Goal: Task Accomplishment & Management: Manage account settings

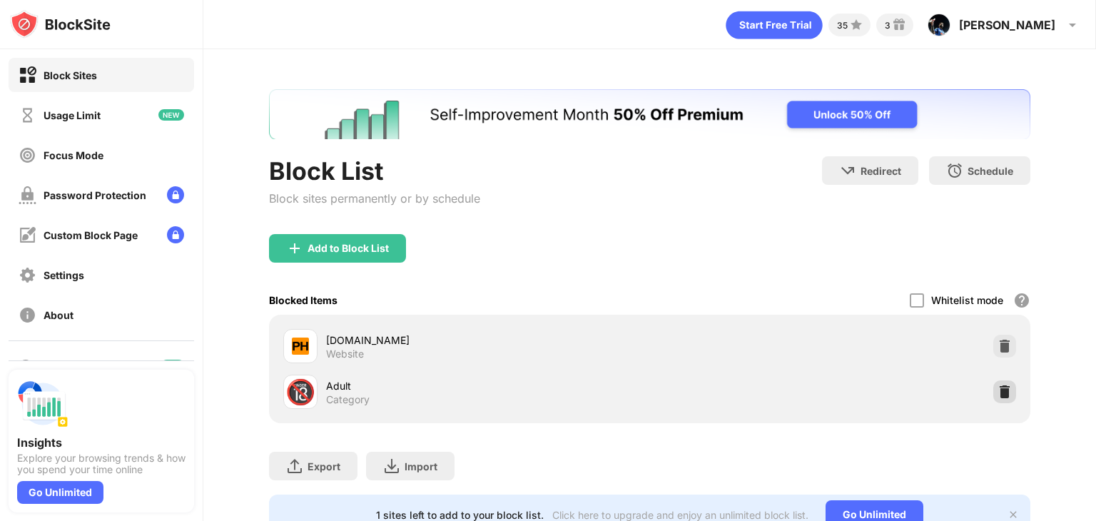
click at [998, 386] on img at bounding box center [1005, 392] width 14 height 14
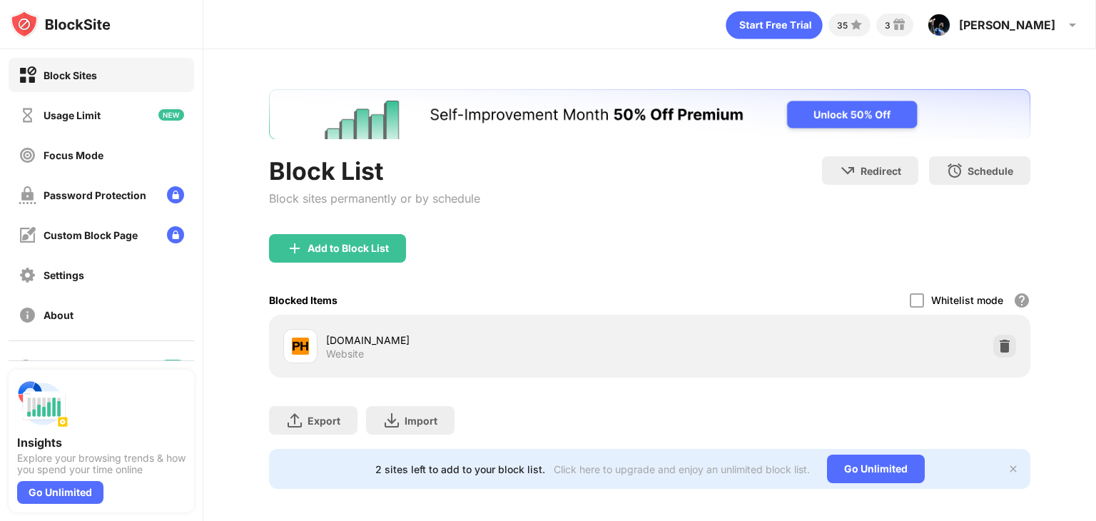
click at [488, 232] on div "Block List Block sites permanently or by schedule Redirect Choose a site to be …" at bounding box center [650, 195] width 762 height 78
click at [1008, 466] on img at bounding box center [1013, 468] width 11 height 11
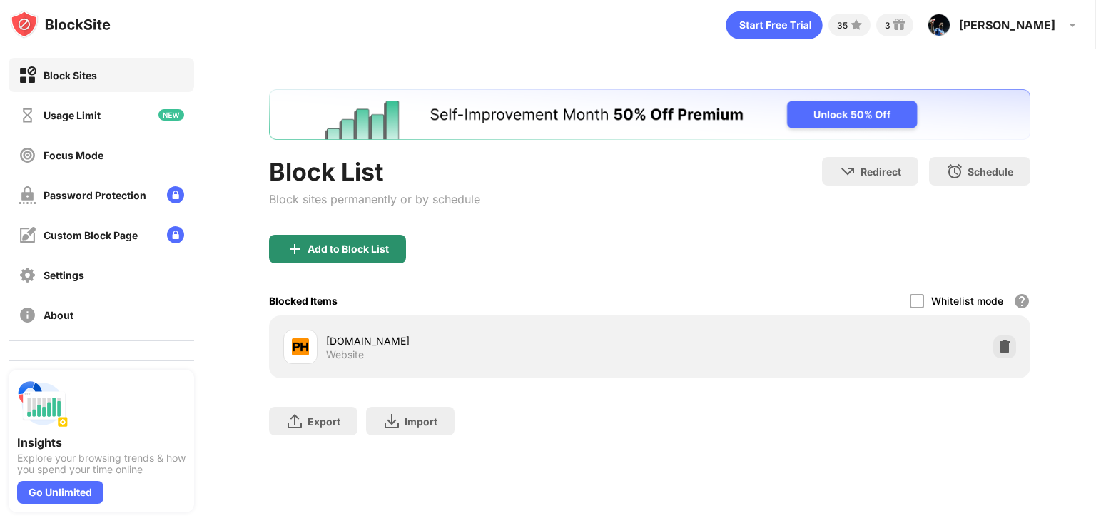
click at [308, 251] on div "Add to Block List" at bounding box center [348, 248] width 81 height 11
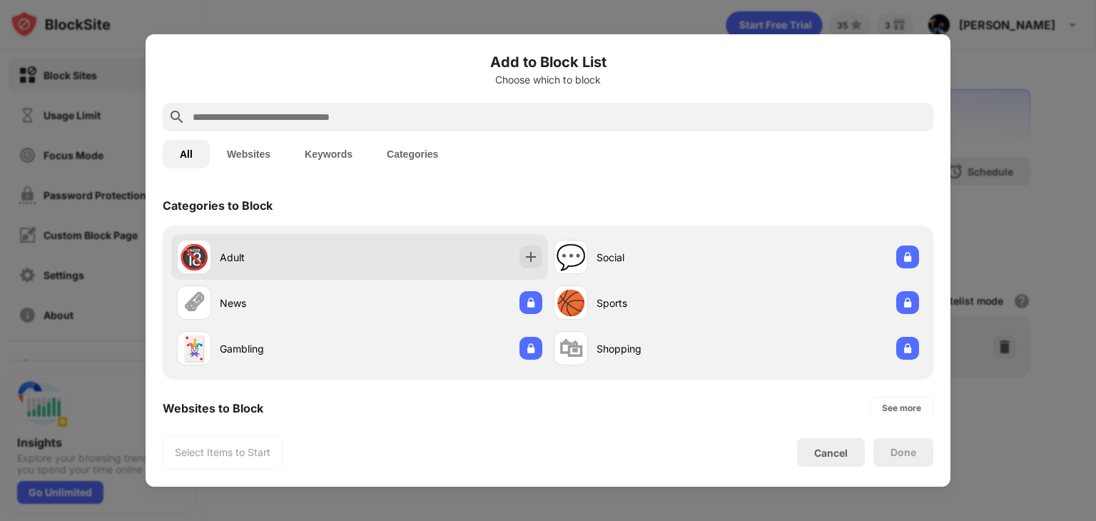
click at [534, 243] on div "🔞 Adult" at bounding box center [359, 257] width 377 height 46
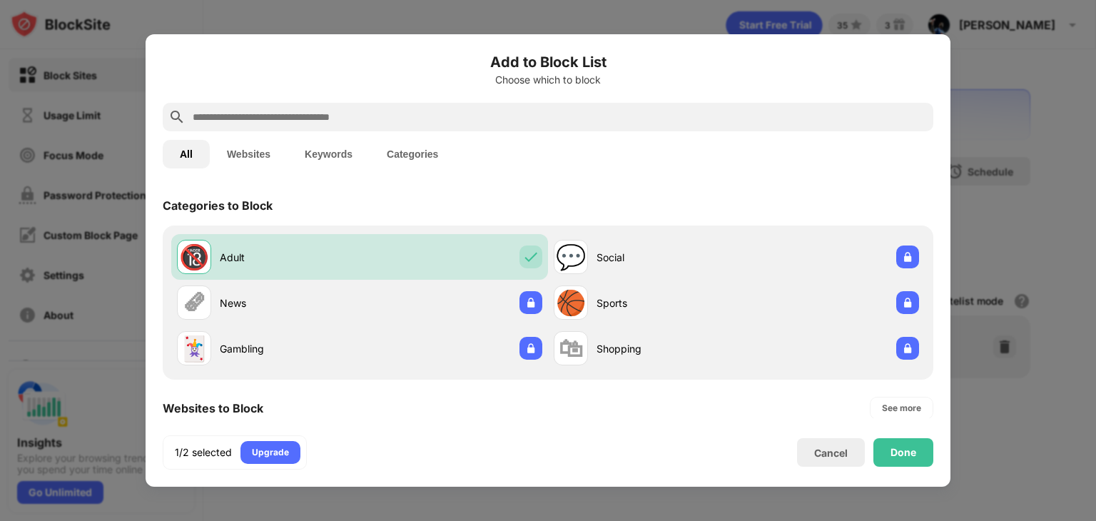
click at [790, 120] on input "text" at bounding box center [559, 116] width 737 height 17
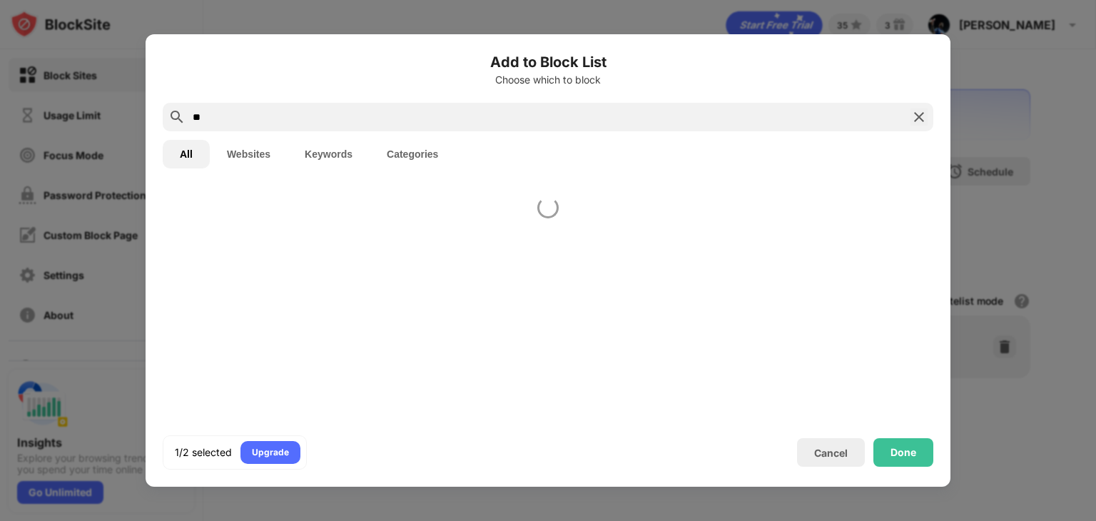
type input "*"
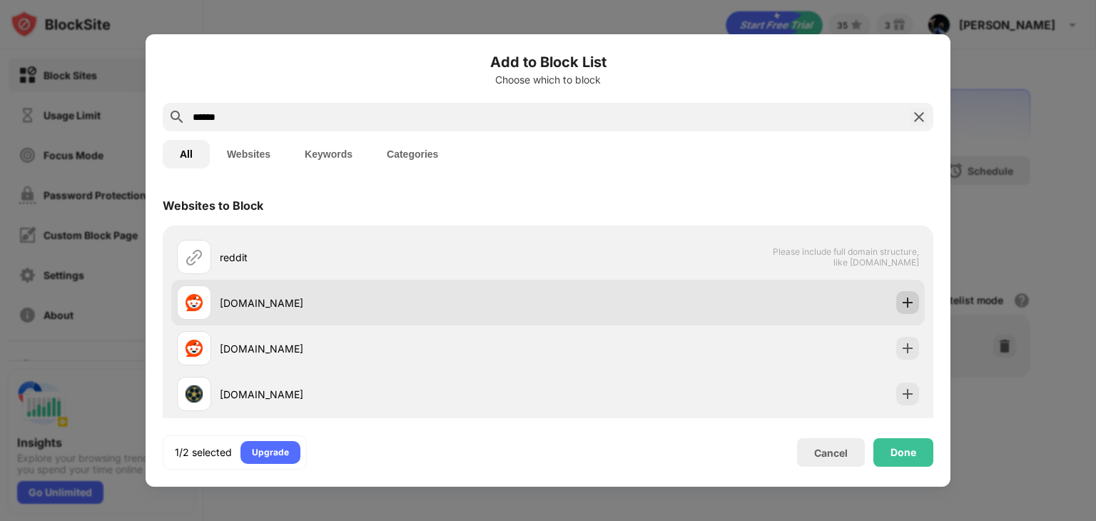
type input "******"
click at [902, 304] on img at bounding box center [908, 302] width 14 height 14
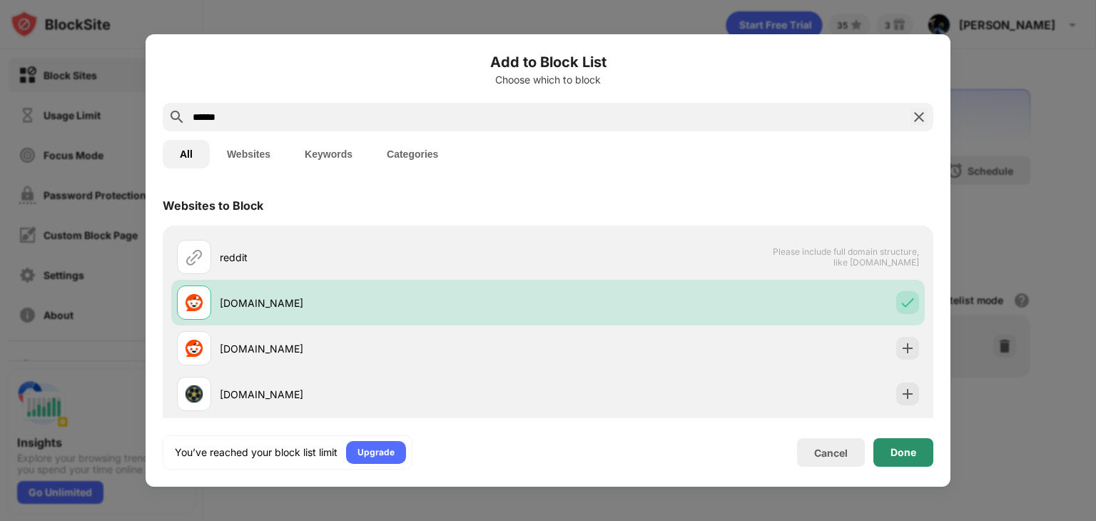
click at [907, 450] on div "Done" at bounding box center [904, 452] width 26 height 11
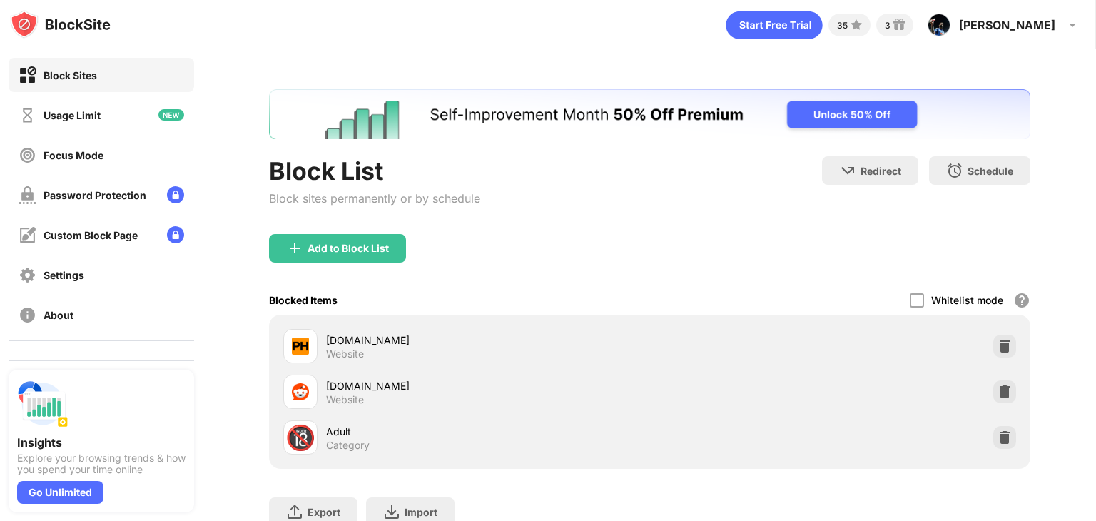
scroll to position [69, 0]
